Goal: Check status

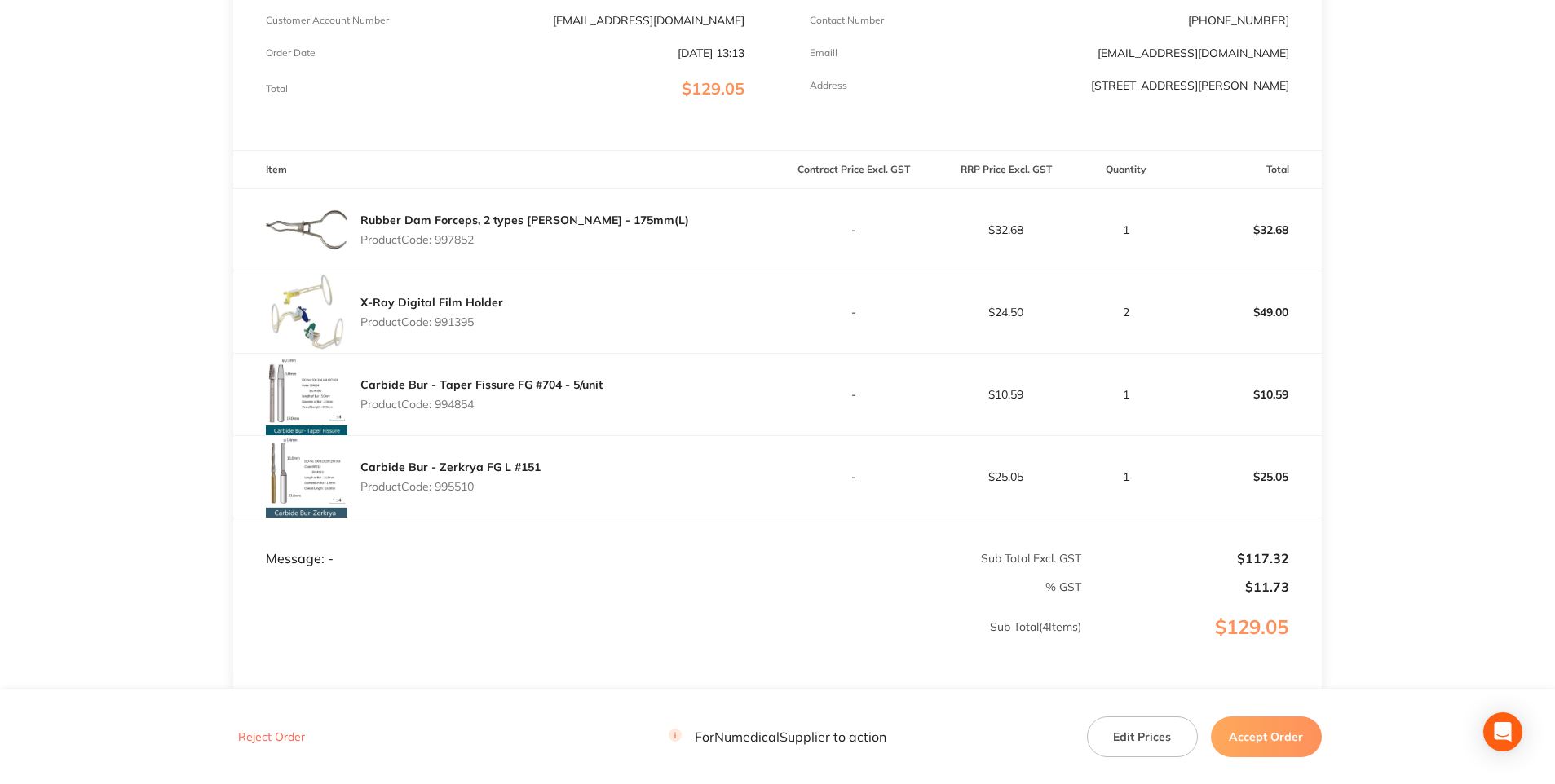
scroll to position [317, 0]
click at [1296, 731] on button "Accept Order" at bounding box center [1266, 736] width 111 height 41
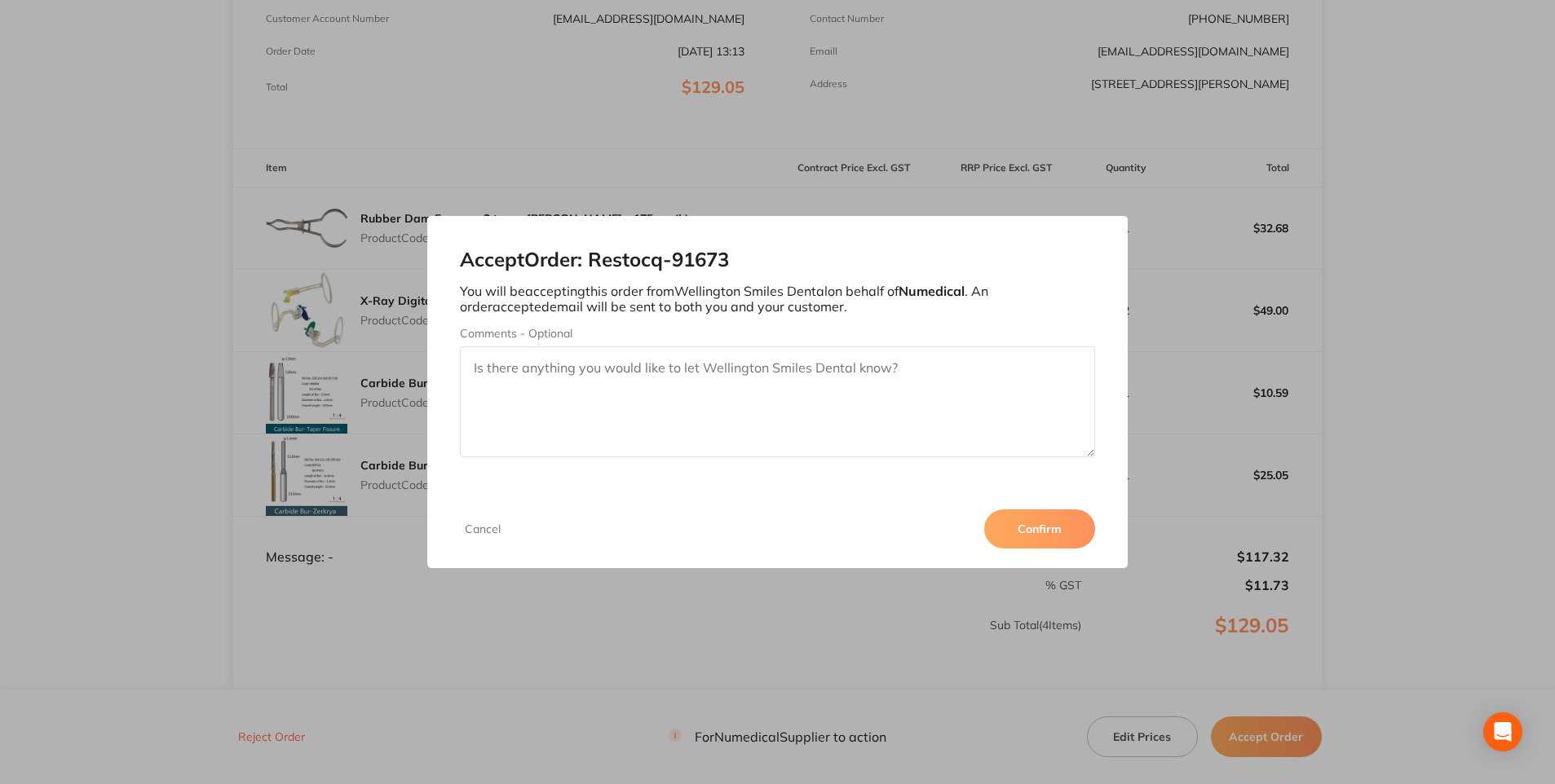
click at [1038, 533] on button "Confirm" at bounding box center [1040, 528] width 111 height 39
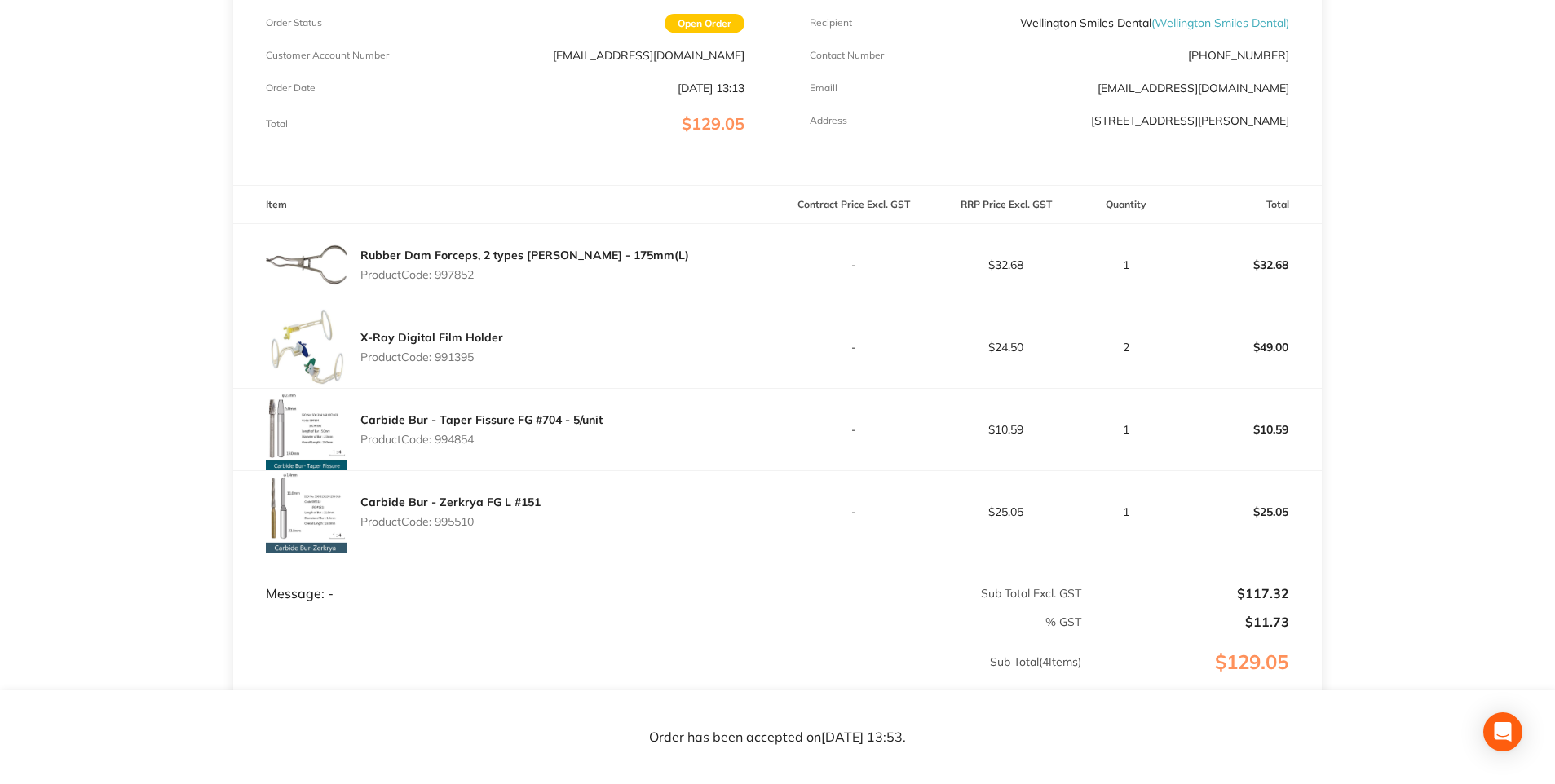
scroll to position [232, 0]
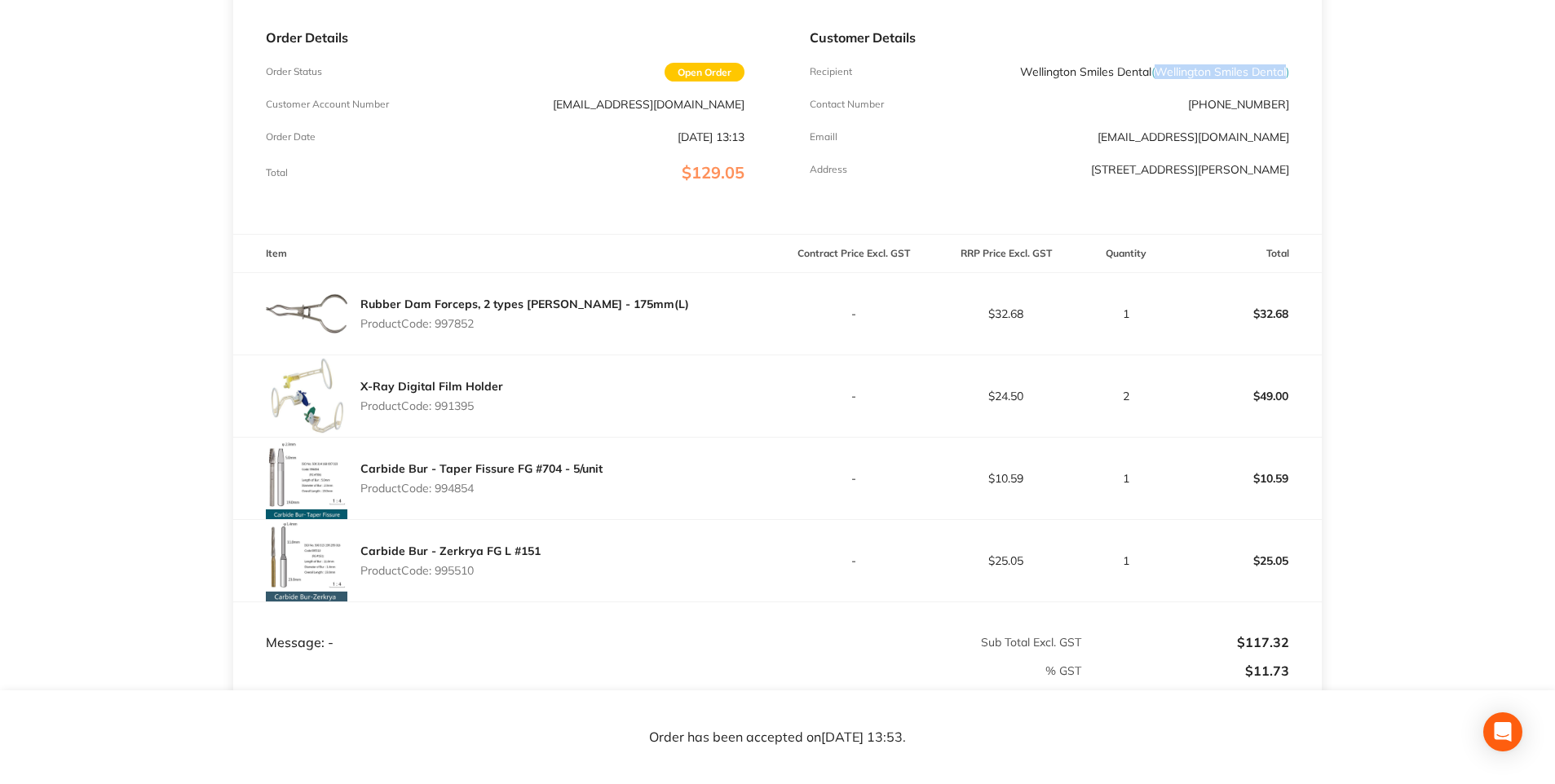
drag, startPoint x: 1151, startPoint y: 73, endPoint x: 1285, endPoint y: 71, distance: 134.0
click at [1285, 71] on span "( Wellington Smiles Dental )" at bounding box center [1219, 71] width 138 height 15
drag, startPoint x: 1285, startPoint y: 71, endPoint x: 1272, endPoint y: 72, distance: 13.0
copy span "Wellington Smiles Dental"
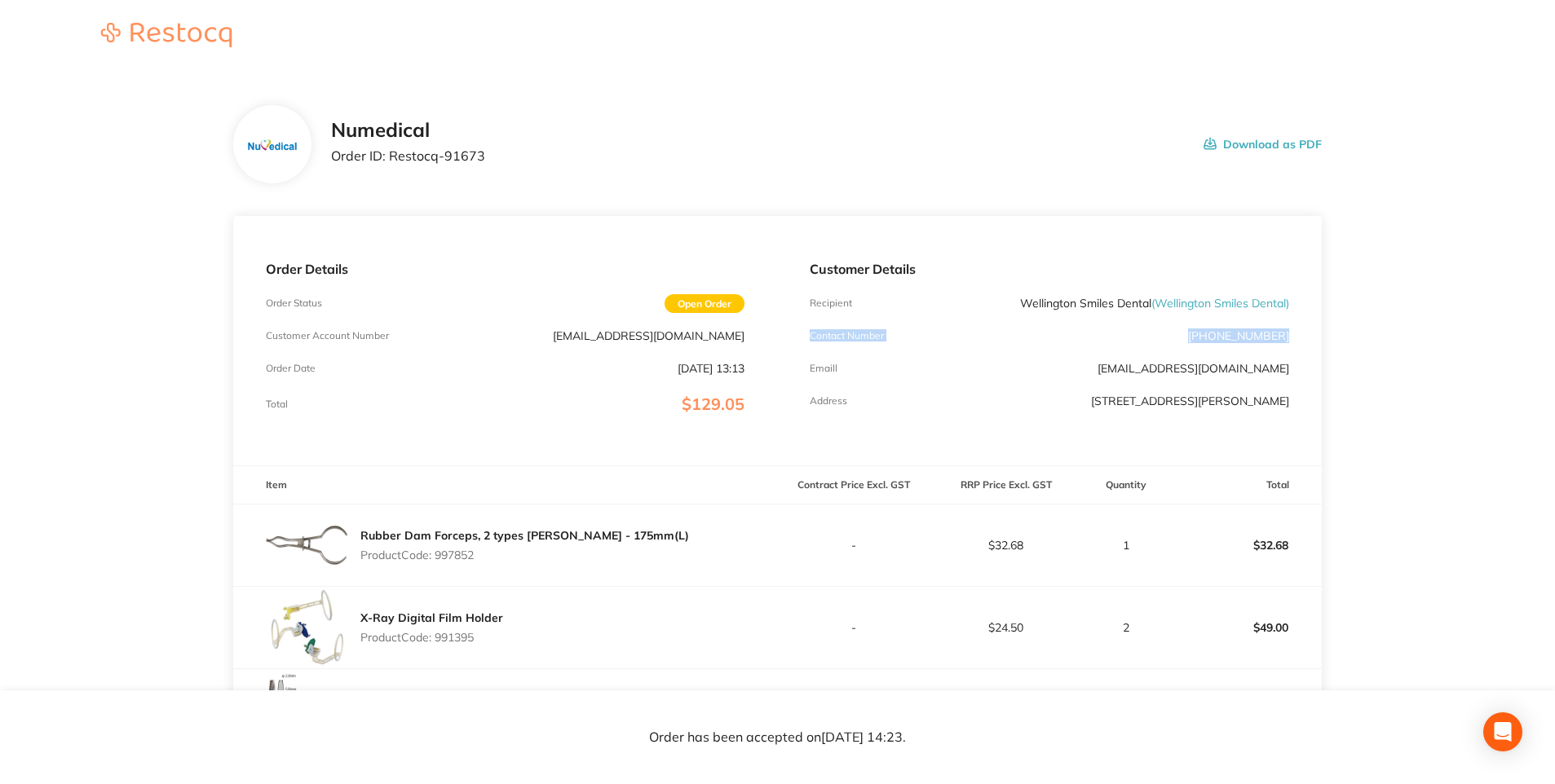
drag, startPoint x: 1553, startPoint y: 292, endPoint x: 1551, endPoint y: 342, distance: 50.0
click at [1551, 342] on main "Numedical Order ID: Restocq- 91673 Download as PDF Order Details Order Status O…" at bounding box center [778, 604] width 1555 height 1064
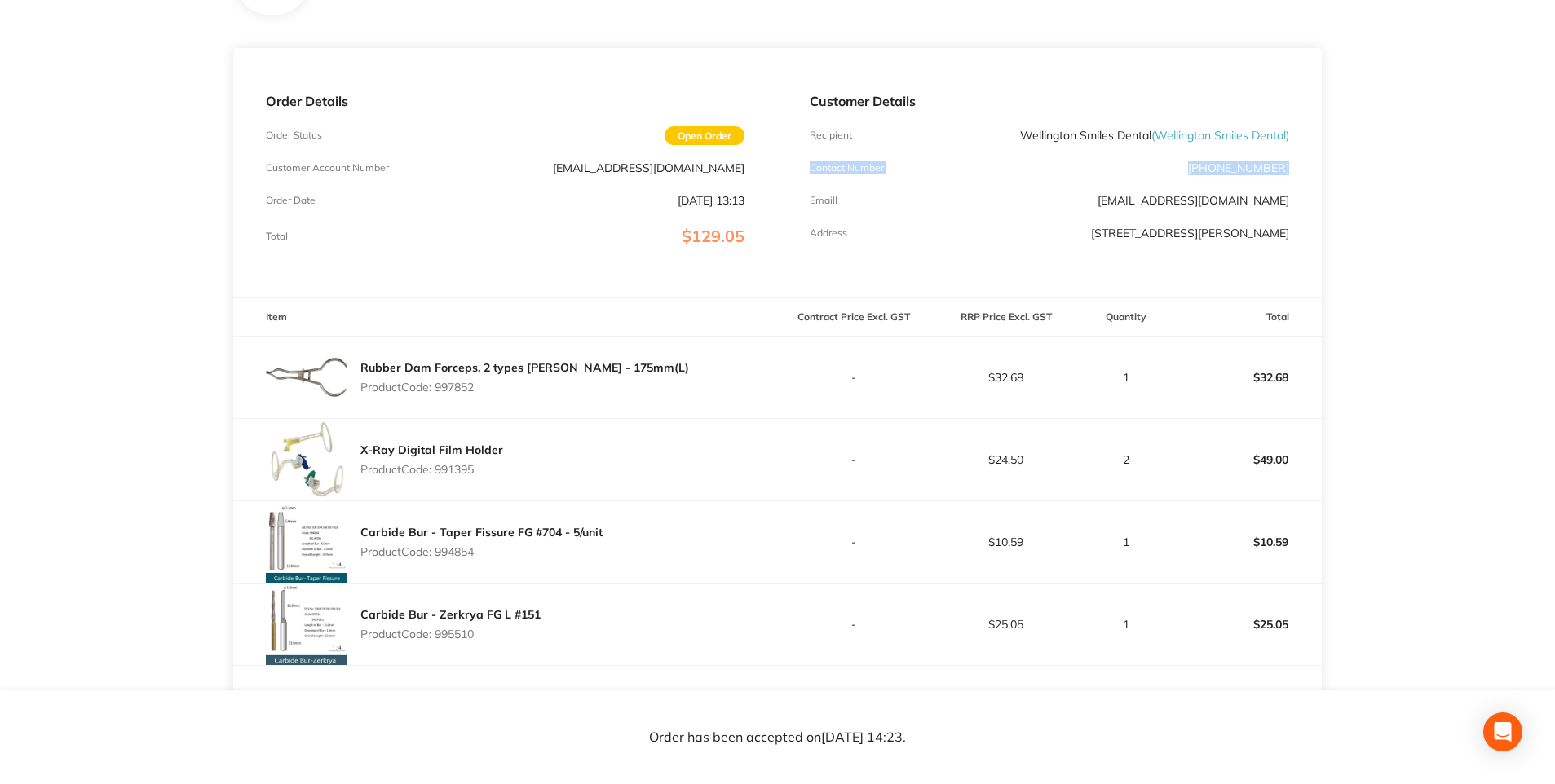
scroll to position [184, 0]
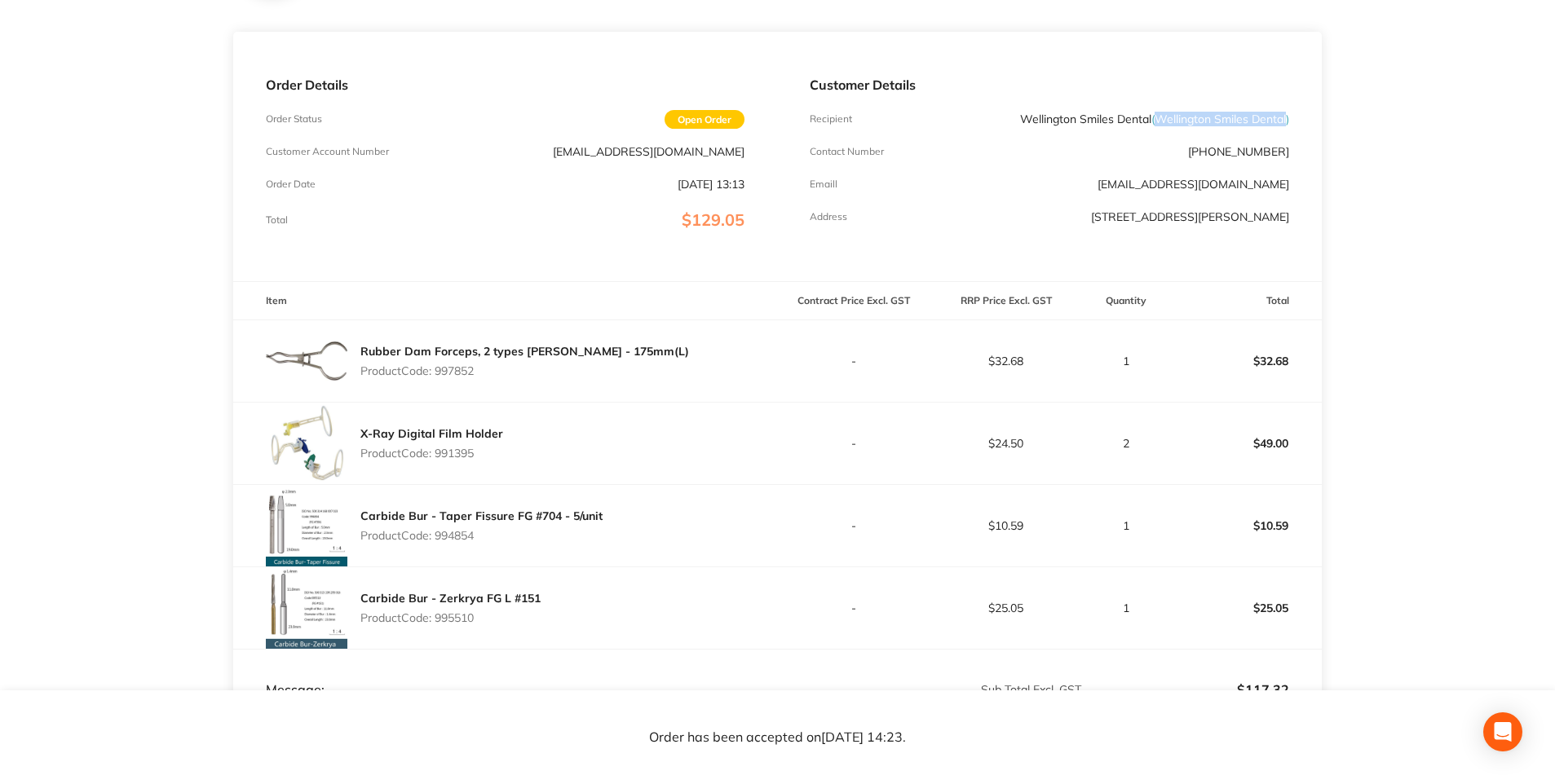
drag, startPoint x: 1153, startPoint y: 121, endPoint x: 1286, endPoint y: 124, distance: 133.0
click at [1286, 124] on span "( Wellington Smiles Dental )" at bounding box center [1219, 119] width 138 height 15
drag, startPoint x: 1286, startPoint y: 124, endPoint x: 1262, endPoint y: 121, distance: 24.2
copy span "Wellington Smiles Dental"
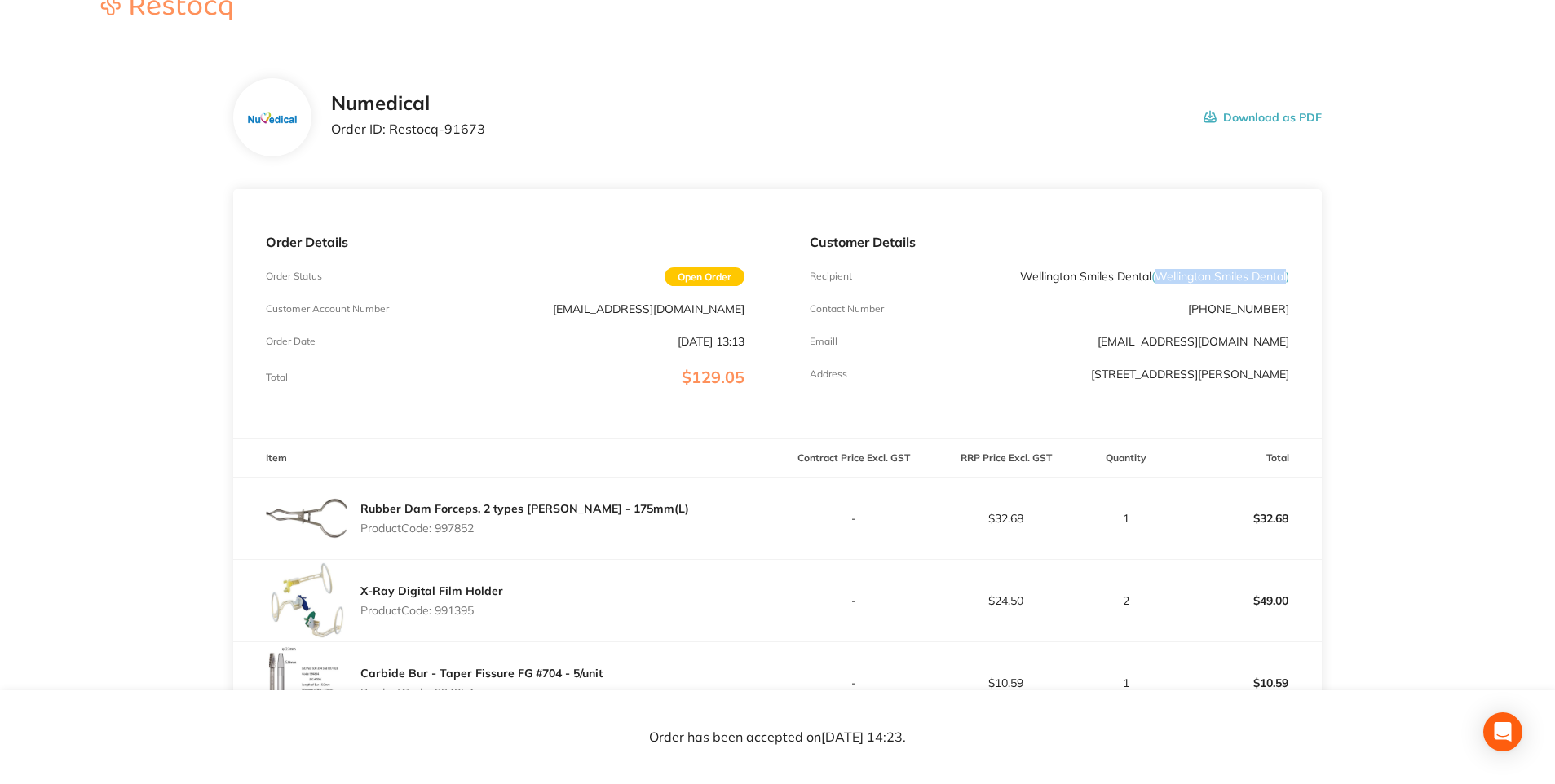
scroll to position [0, 0]
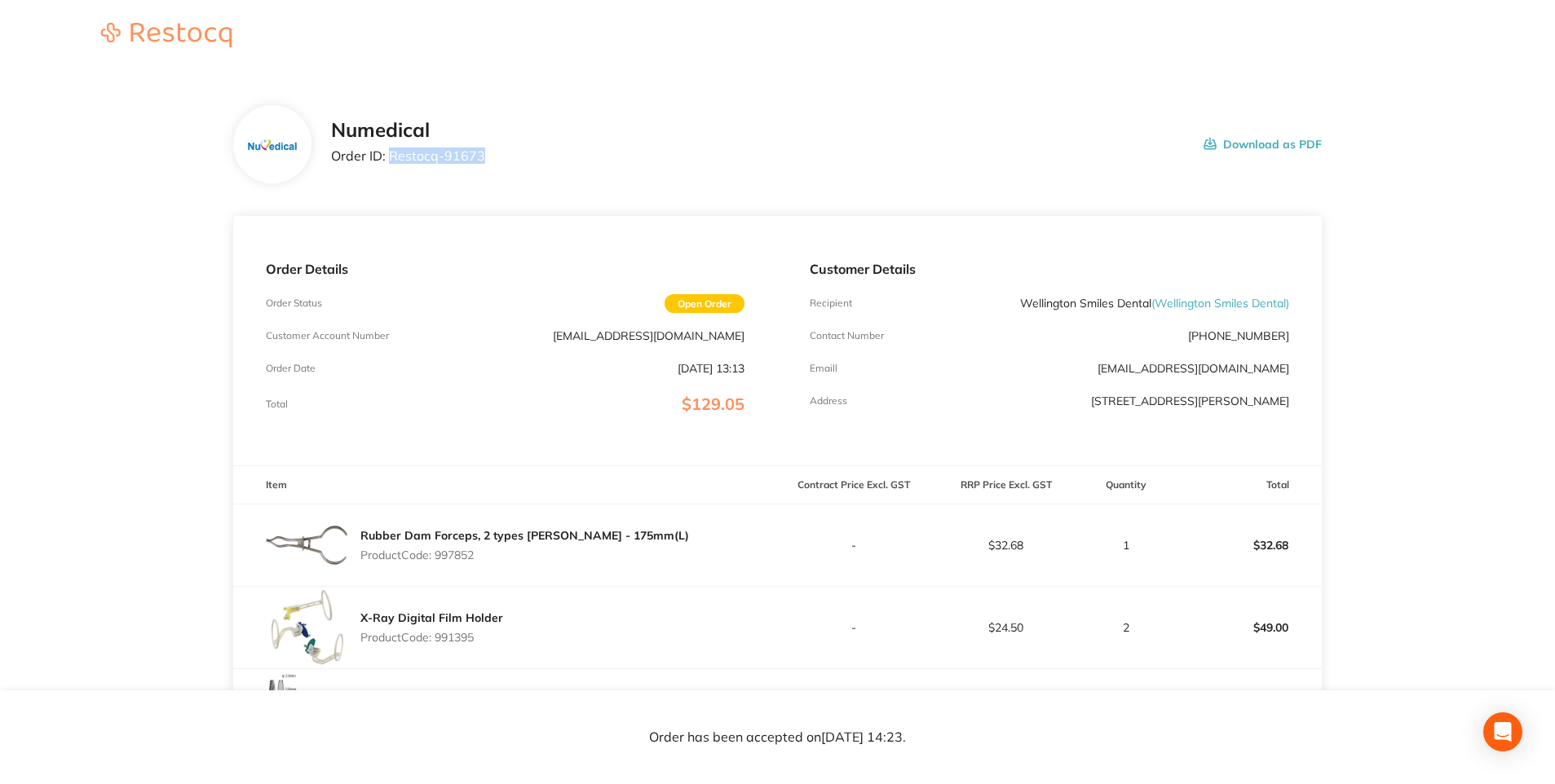
drag, startPoint x: 390, startPoint y: 157, endPoint x: 479, endPoint y: 159, distance: 89.0
click at [479, 159] on p "Order ID: Restocq- 91673" at bounding box center [408, 155] width 154 height 15
copy p "Restocq- 91673"
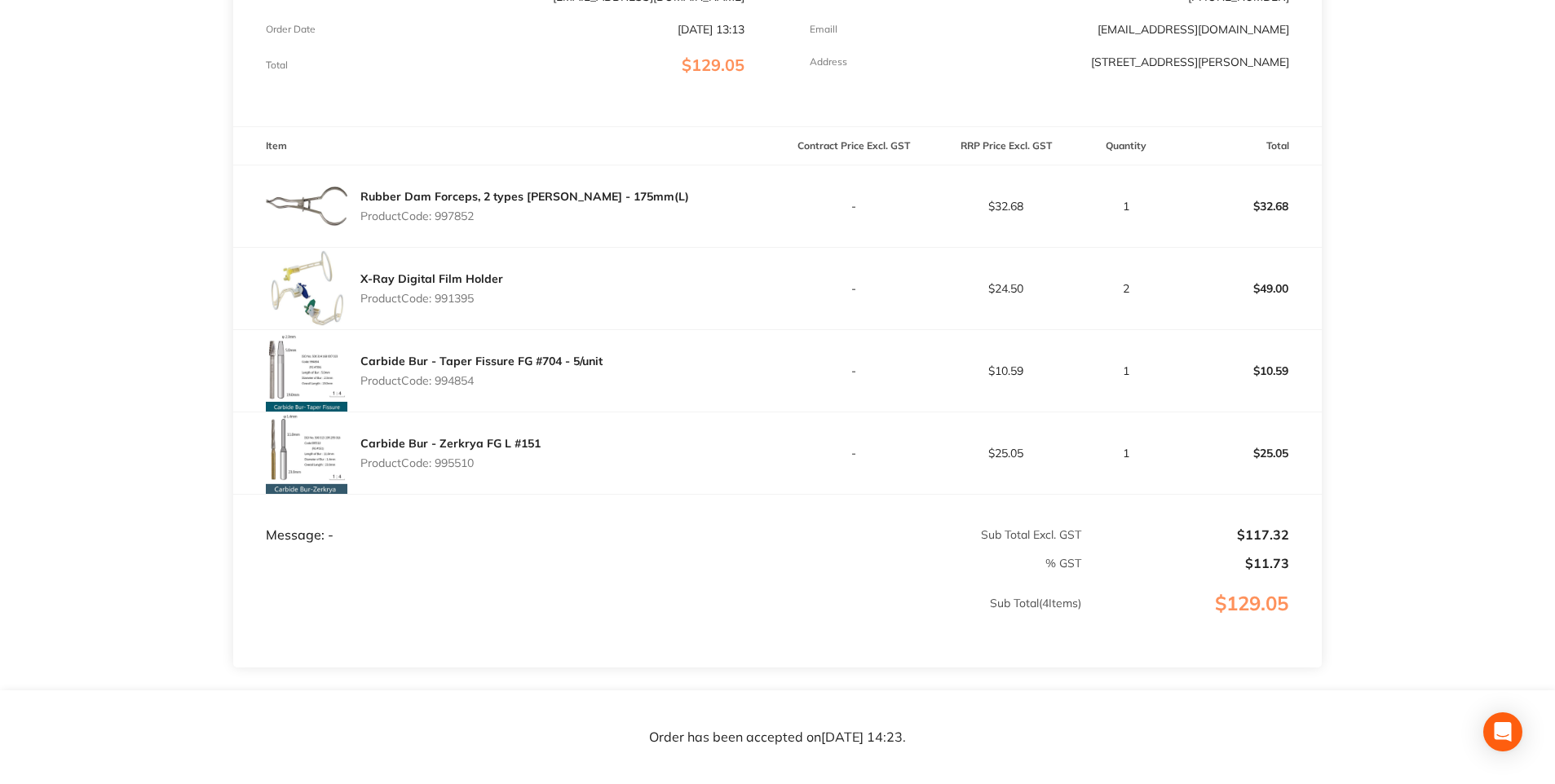
scroll to position [341, 0]
